Goal: Task Accomplishment & Management: Complete application form

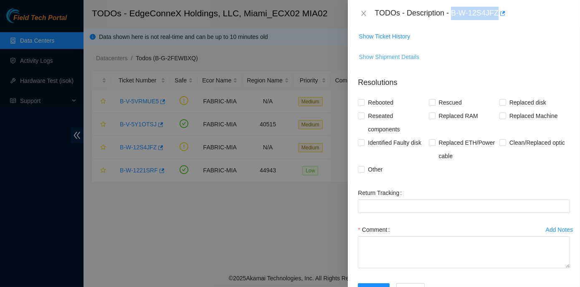
scroll to position [1039, 0]
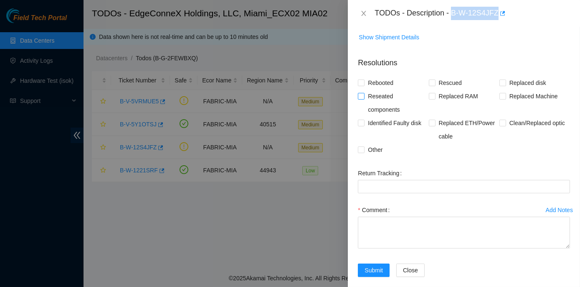
click at [361, 99] on input "Reseated components" at bounding box center [361, 96] width 6 height 6
checkbox input "true"
click at [501, 126] on span at bounding box center [503, 122] width 7 height 7
click at [501, 125] on input "Clean/Replaced optic" at bounding box center [503, 122] width 6 height 6
checkbox input "true"
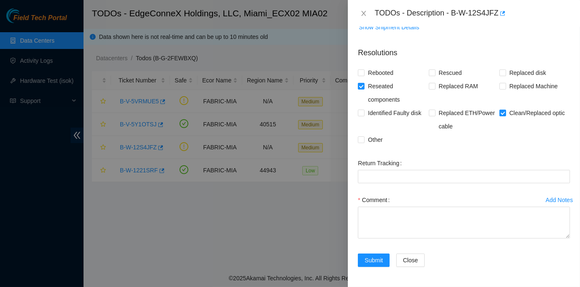
scroll to position [1116, 0]
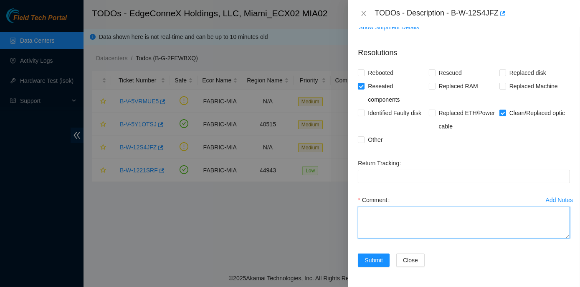
click at [371, 211] on textarea "Comment" at bounding box center [464, 222] width 212 height 32
paste textarea "Rack : ECX2.100.06.03 Below mentioned port on the router(s) are down. Router_1:…"
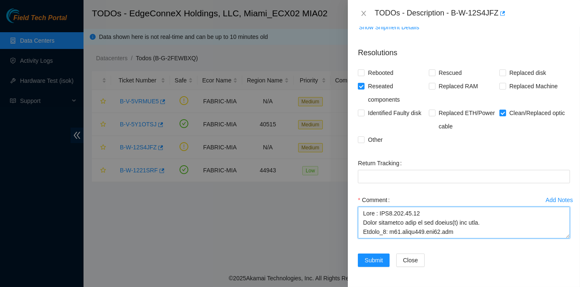
scroll to position [264, 0]
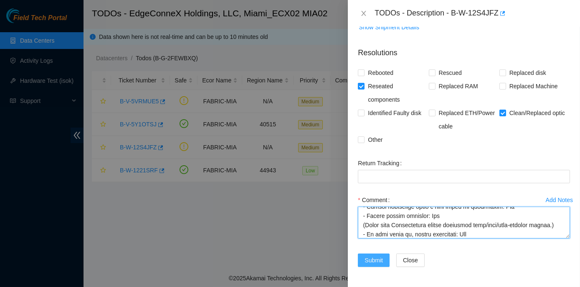
type textarea "Rack : ECX2.100.06.03 Below mentioned port on the router(s) are down. Router_1:…"
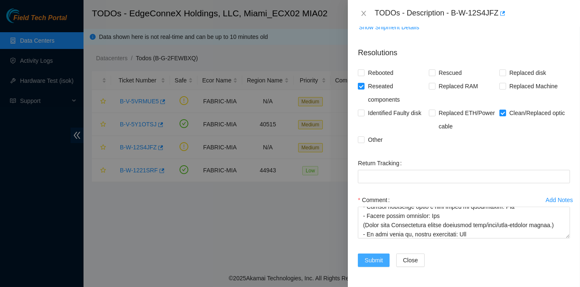
click at [379, 259] on span "Submit" at bounding box center [374, 259] width 18 height 9
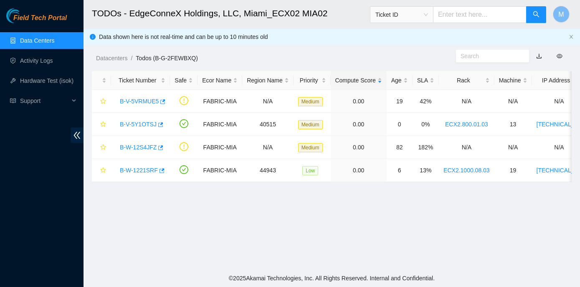
scroll to position [206, 0]
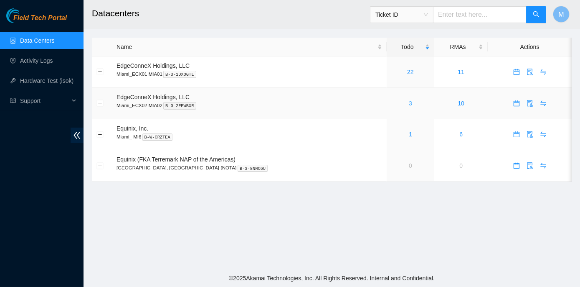
click at [409, 102] on link "3" at bounding box center [410, 103] width 3 height 7
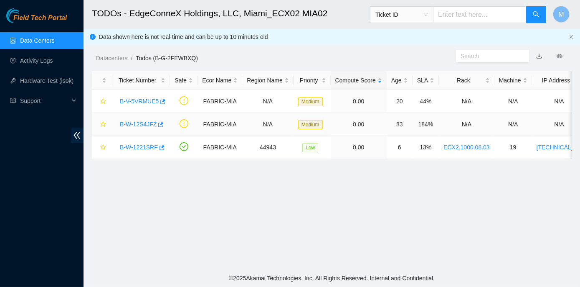
click at [144, 126] on link "B-W-12S4JFZ" at bounding box center [138, 124] width 37 height 7
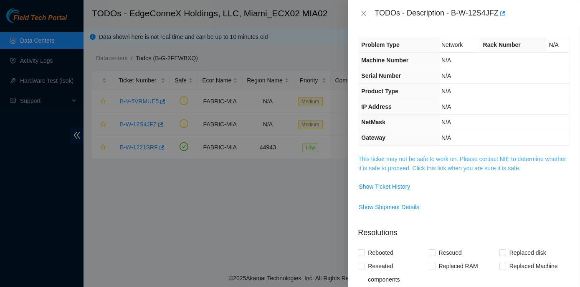
click at [421, 157] on link "This ticket may not be safe to work on. Please contact NIE to determine whether…" at bounding box center [462, 163] width 208 height 16
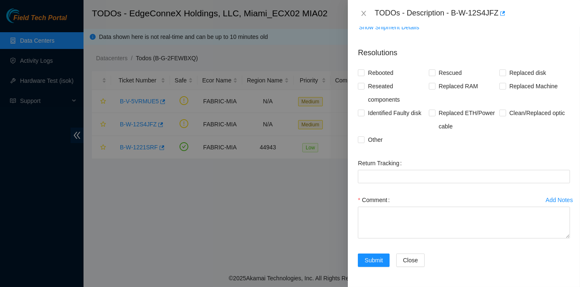
scroll to position [1078, 0]
click at [502, 116] on span at bounding box center [503, 112] width 7 height 7
click at [502, 115] on input "Clean/Replaced optic" at bounding box center [503, 112] width 6 height 6
checkbox input "true"
click at [364, 89] on input "Reseated components" at bounding box center [361, 86] width 6 height 6
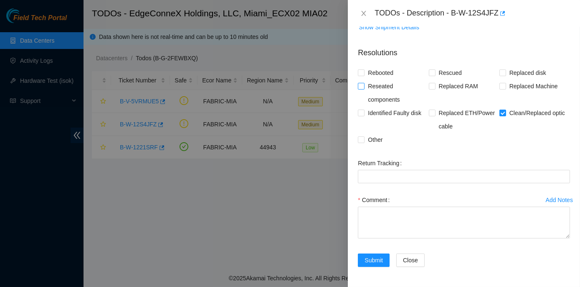
checkbox input "true"
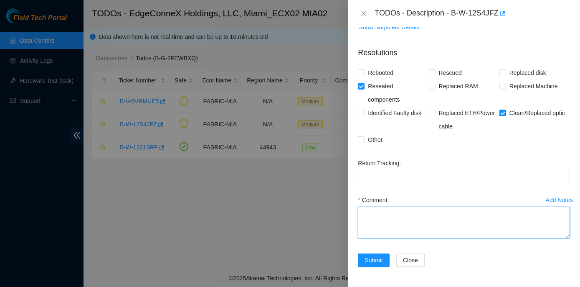
paste textarea "Rack : ECX2.100.06.03 Below mentioned port on the router(s) are down. Router_1:…"
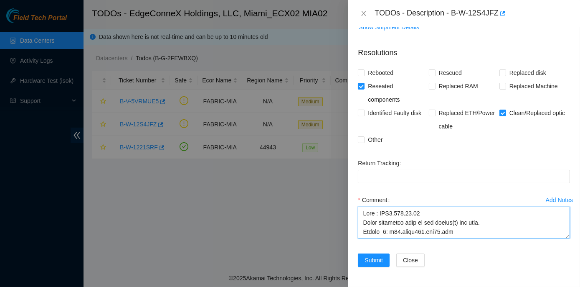
scroll to position [264, 0]
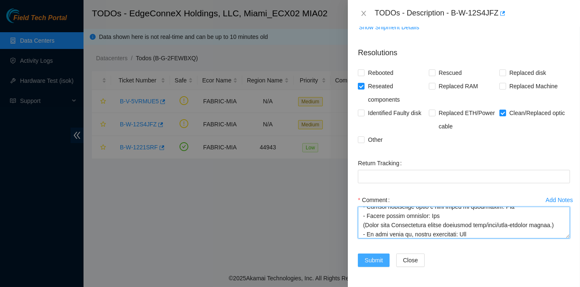
type textarea "Rack : ECX2.100.06.03 Below mentioned port on the router(s) are down. Router_1:…"
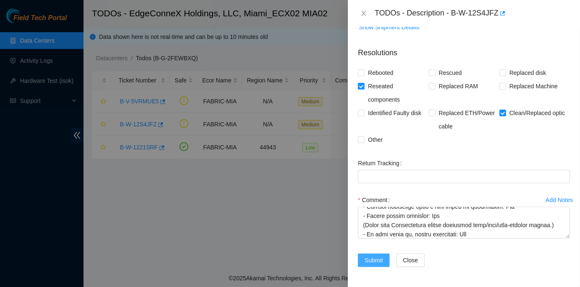
click at [378, 259] on span "Submit" at bounding box center [374, 259] width 18 height 9
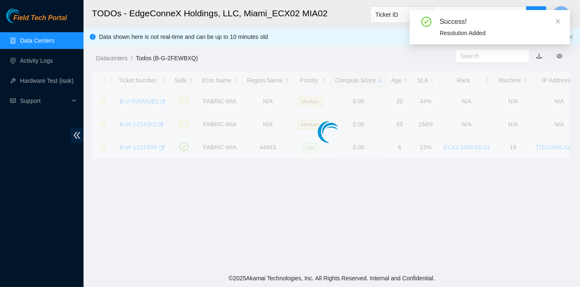
scroll to position [206, 0]
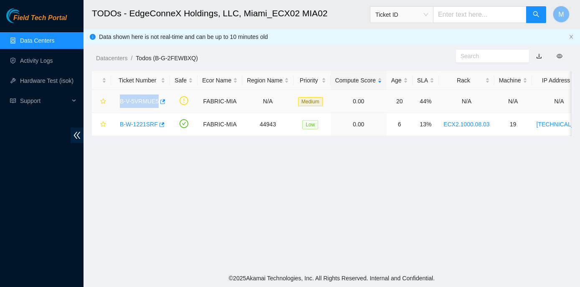
drag, startPoint x: 117, startPoint y: 99, endPoint x: 155, endPoint y: 100, distance: 38.0
click at [155, 100] on div "B-V-5VRMUE5" at bounding box center [141, 100] width 50 height 13
copy link "B-V-5VRMUE5"
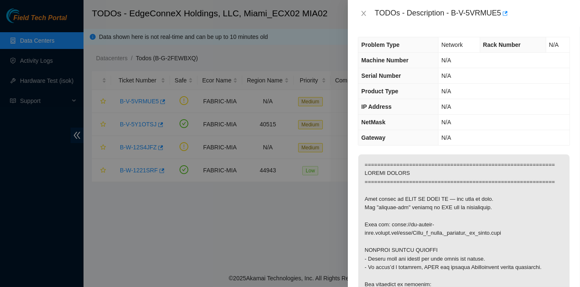
scroll to position [580, 0]
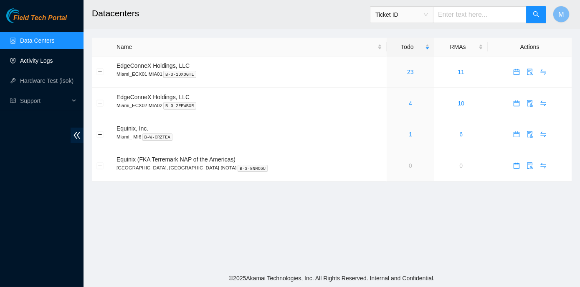
click at [40, 61] on link "Activity Logs" at bounding box center [36, 60] width 33 height 7
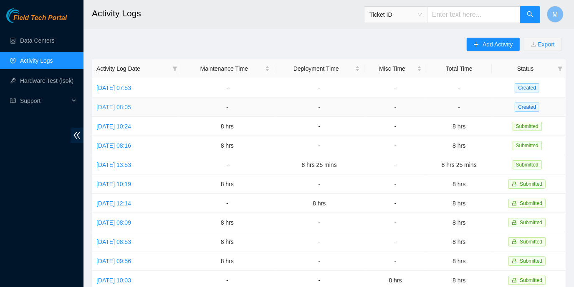
click at [131, 106] on link "[DATE] 08:05" at bounding box center [113, 107] width 35 height 7
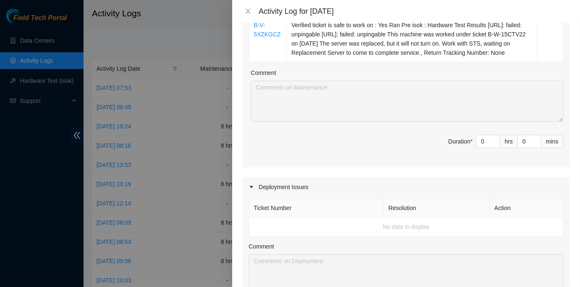
scroll to position [380, 0]
drag, startPoint x: 475, startPoint y: 158, endPoint x: 492, endPoint y: 157, distance: 16.7
click at [493, 147] on div "0" at bounding box center [488, 139] width 24 height 13
type input "8"
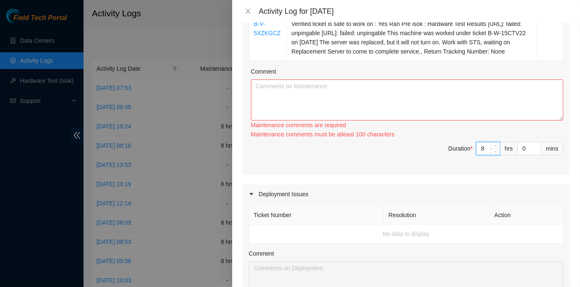
type input "8"
paste textarea "ECX2- Maintenance Check for inbound shipments for ECX2; no inbound at this time…"
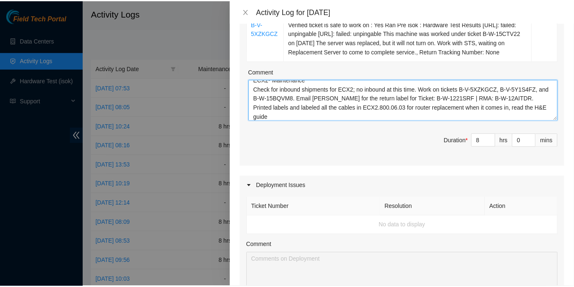
scroll to position [666, 0]
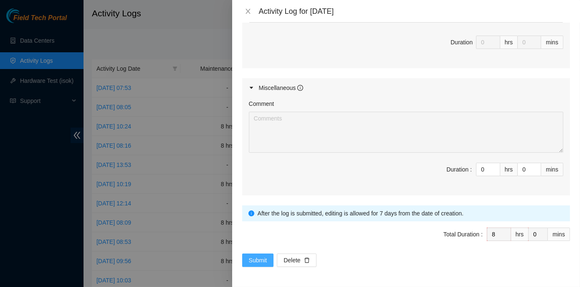
type textarea "ECX2- Maintenance Check for inbound shipments for ECX2; no inbound at this time…"
click at [263, 258] on span "Submit" at bounding box center [258, 259] width 18 height 9
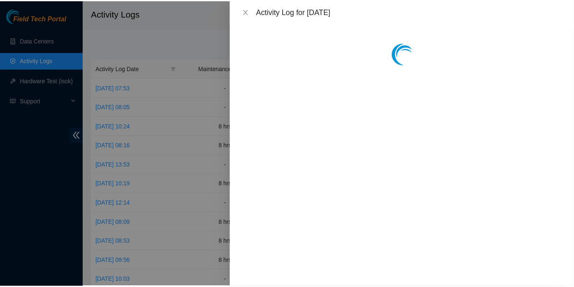
scroll to position [0, 0]
